Goal: Information Seeking & Learning: Learn about a topic

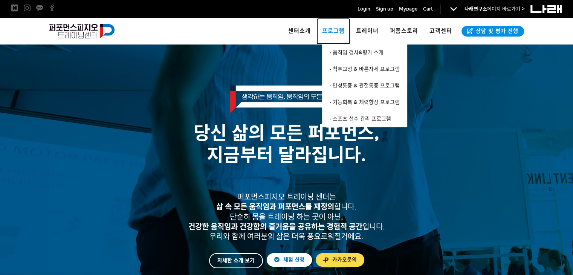
click at [343, 26] on link "프로그램" at bounding box center [333, 31] width 34 height 26
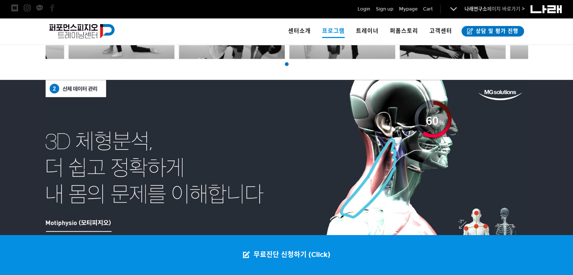
scroll to position [753, 0]
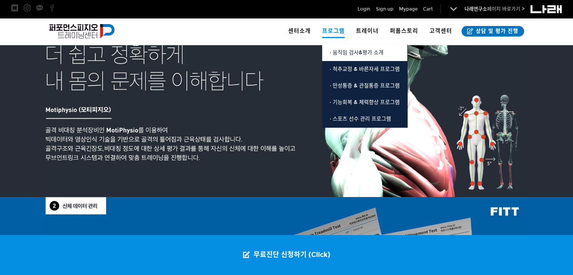
click at [349, 55] on span "· 움직임 검사&평가 소개" at bounding box center [356, 52] width 54 height 6
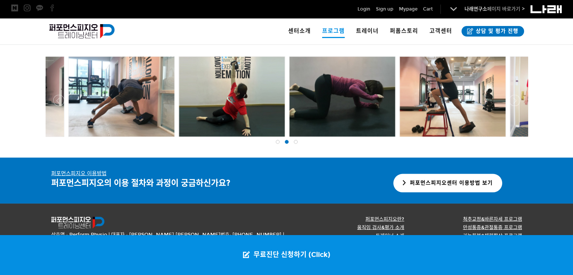
scroll to position [1406, 0]
